Goal: Information Seeking & Learning: Learn about a topic

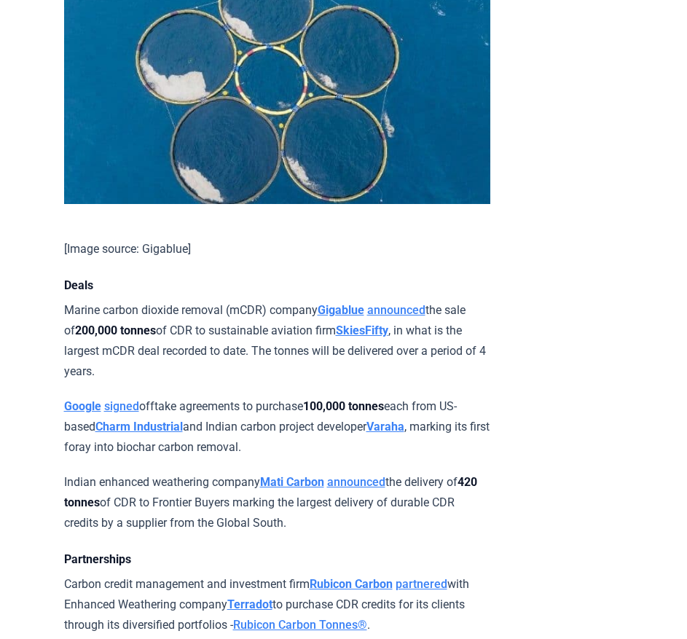
scroll to position [1645, 0]
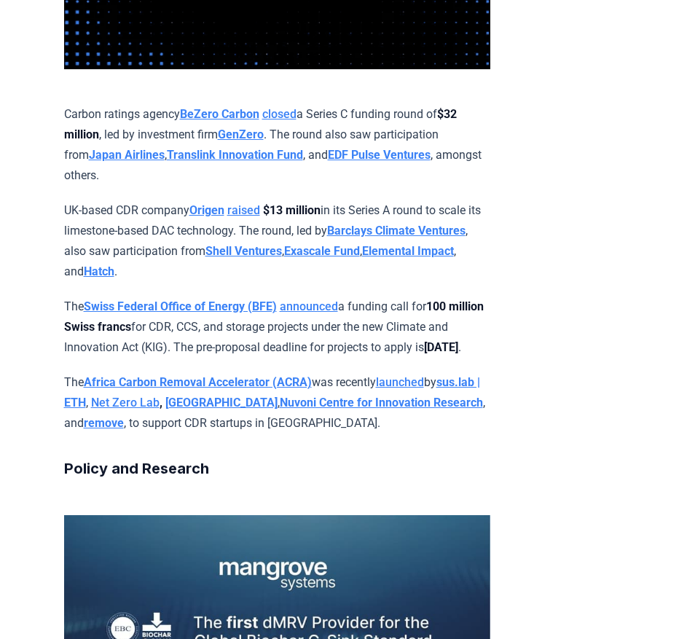
click at [208, 313] on strong "Swiss Federal Office of Energy (BFE)" at bounding box center [180, 306] width 193 height 14
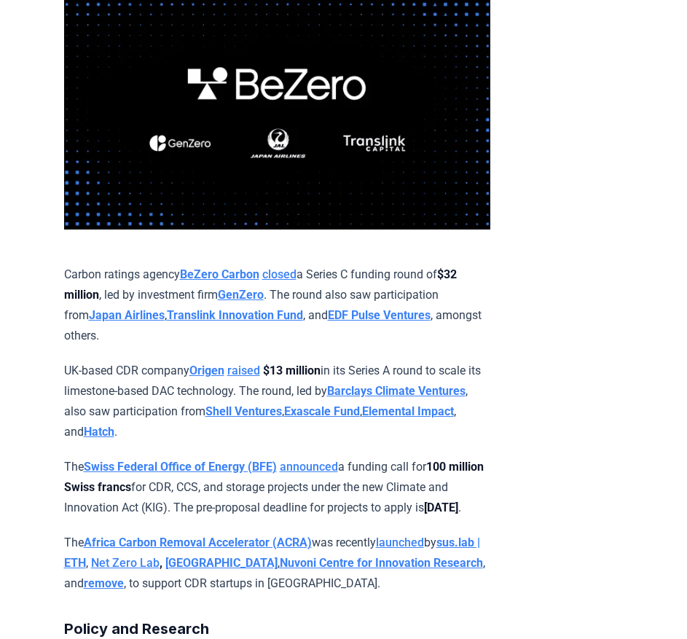
scroll to position [1582, 0]
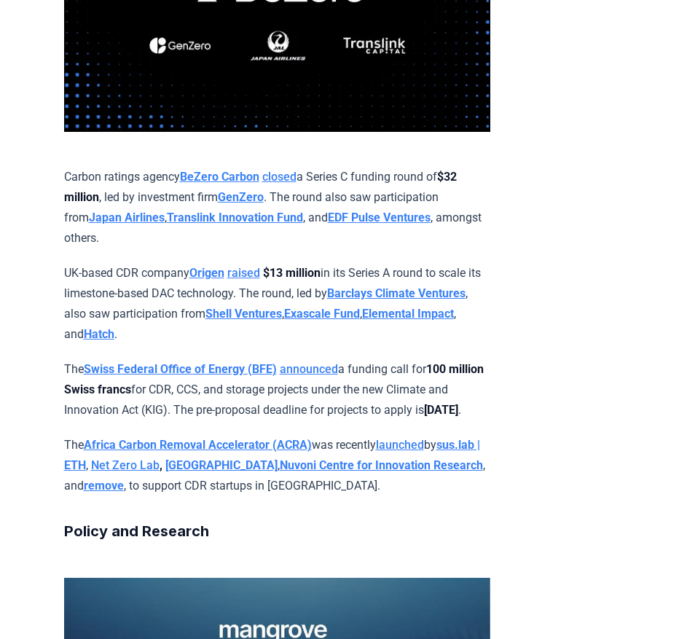
click at [329, 376] on link "announced" at bounding box center [309, 369] width 58 height 14
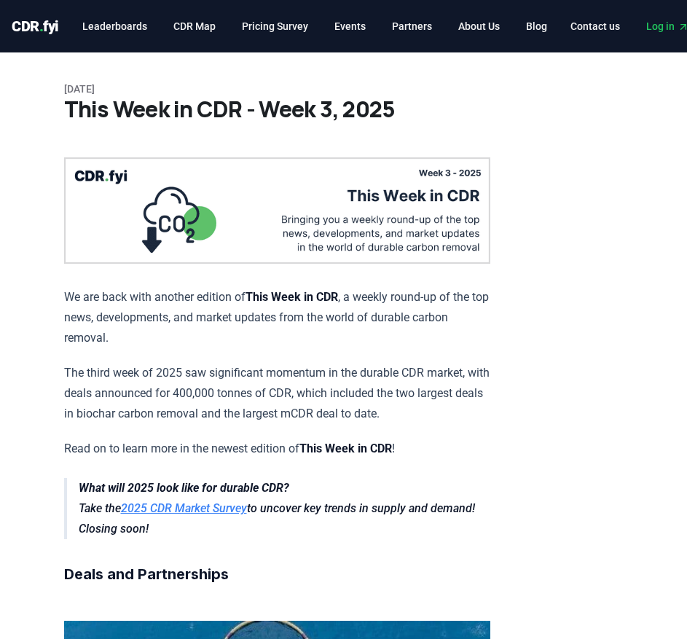
scroll to position [1582, 0]
